Goal: Task Accomplishment & Management: Complete application form

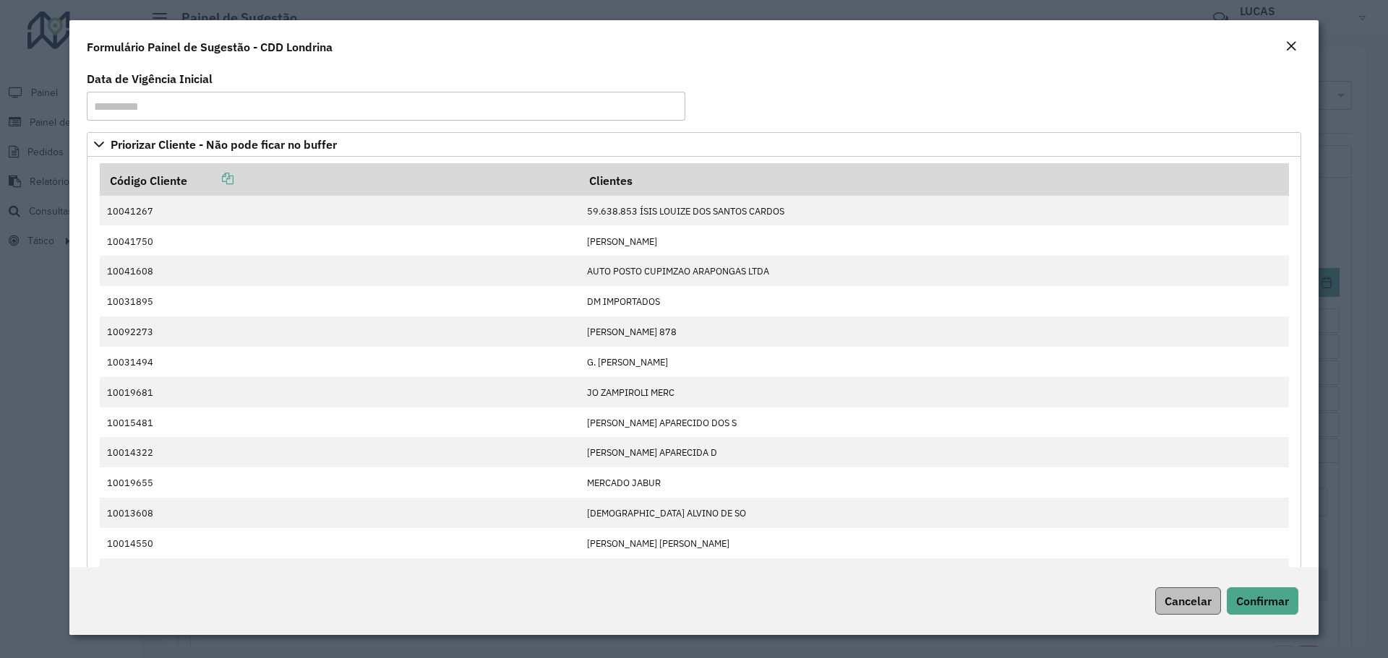
scroll to position [535, 0]
click at [1201, 593] on button "Cancelar" at bounding box center [1188, 601] width 66 height 27
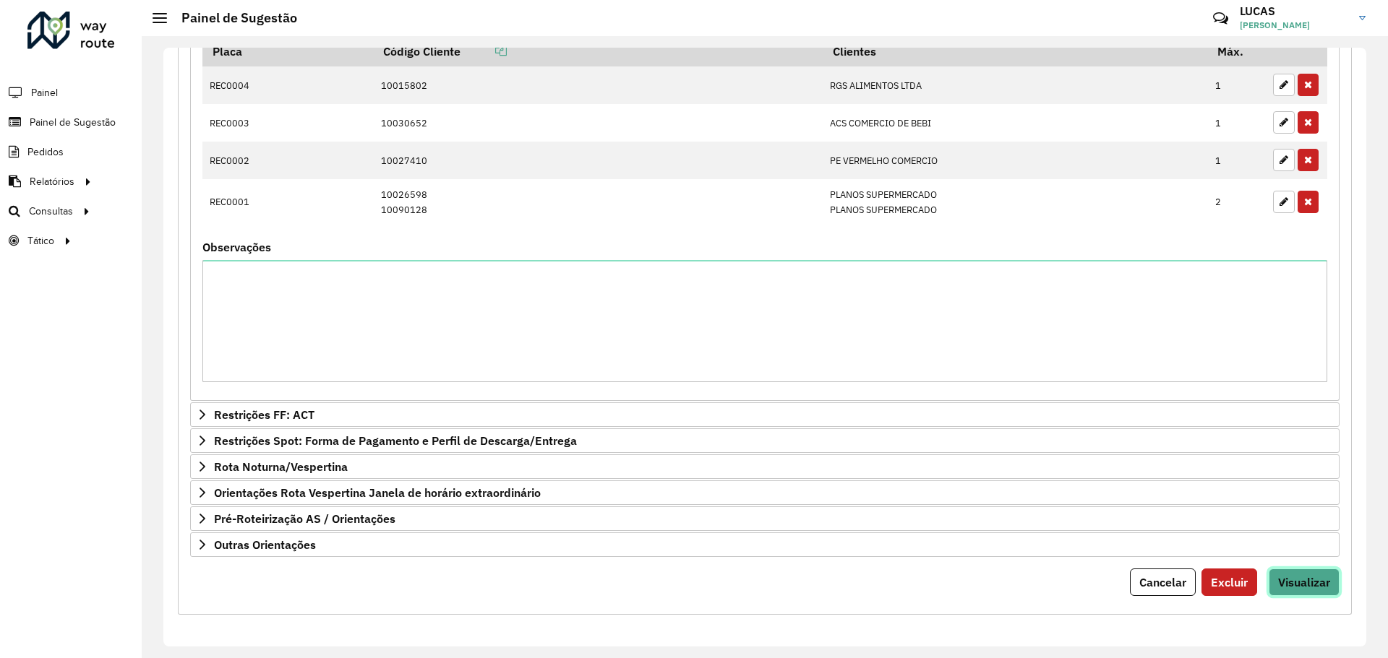
click at [1290, 582] on font "Visualizar" at bounding box center [1304, 582] width 52 height 14
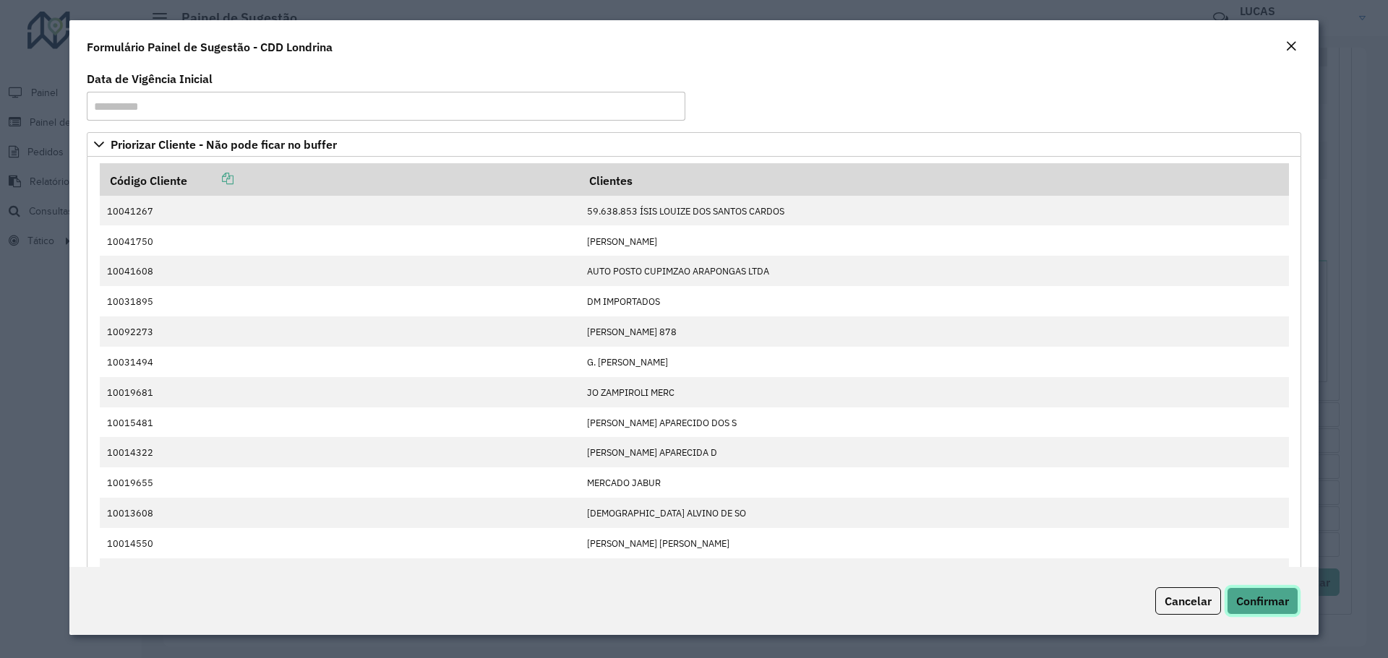
click at [1260, 598] on font "Confirmar" at bounding box center [1262, 601] width 53 height 14
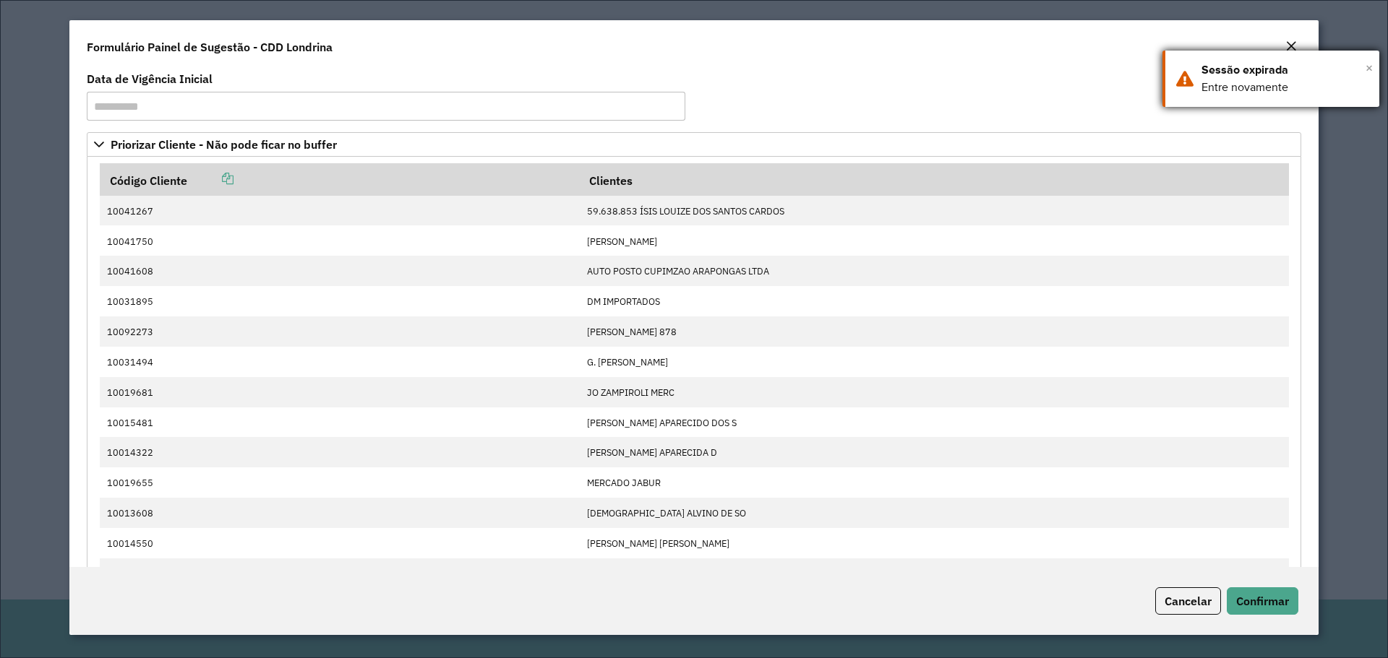
click at [1368, 64] on font "×" at bounding box center [1368, 68] width 7 height 16
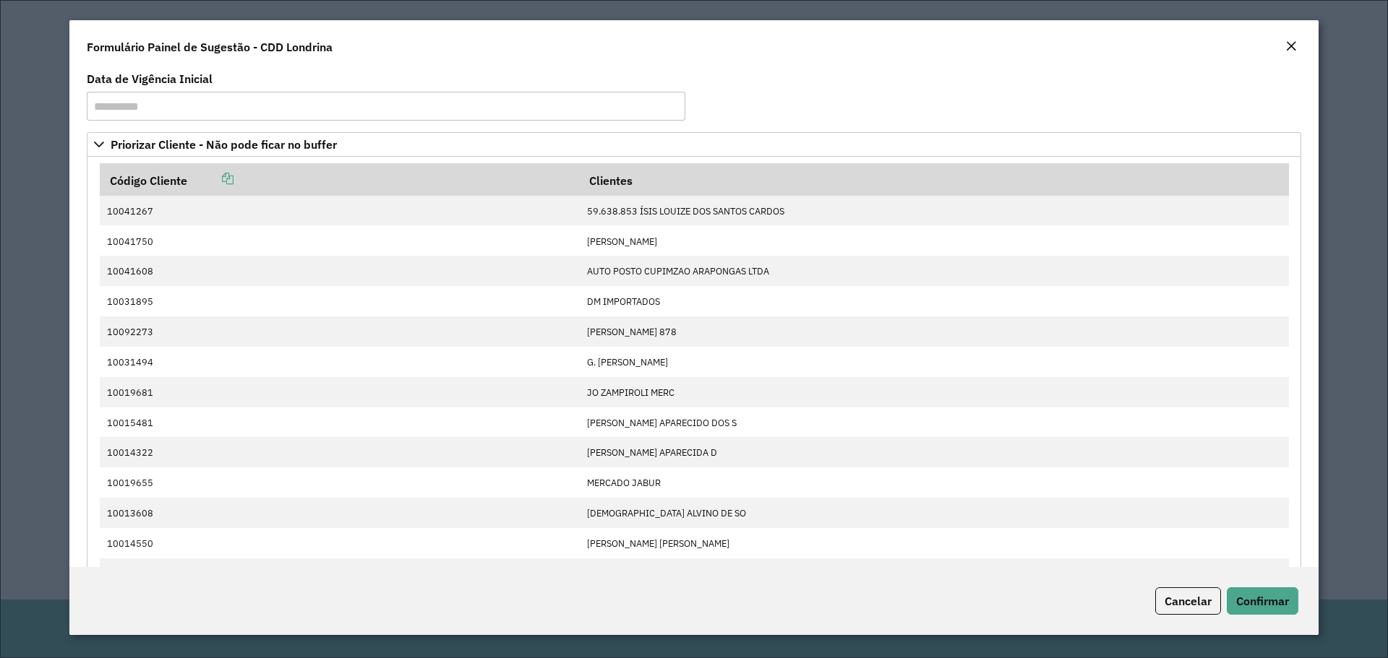
click at [1297, 48] on button "Fechar" at bounding box center [1291, 47] width 20 height 19
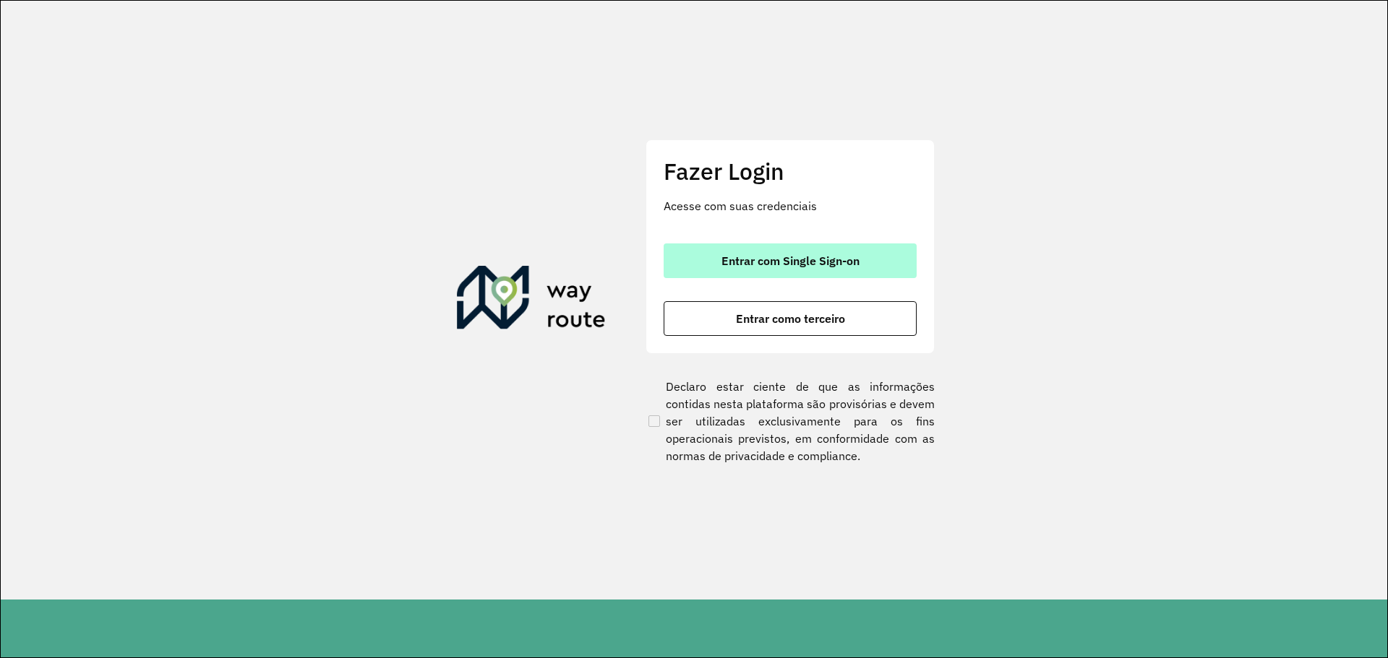
click at [734, 270] on button "Entrar com Single Sign-on" at bounding box center [790, 261] width 253 height 35
